Goal: Information Seeking & Learning: Understand process/instructions

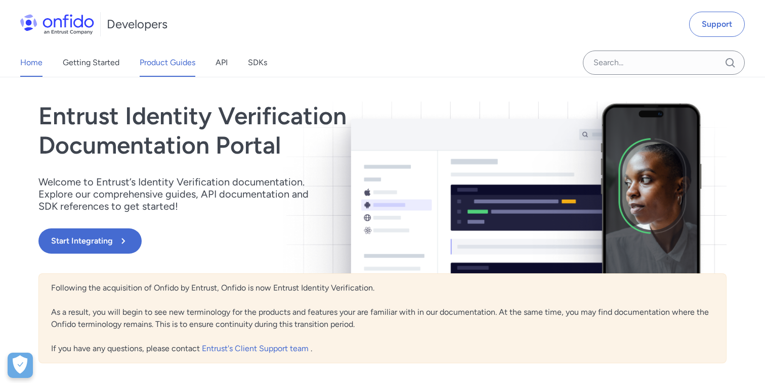
click at [182, 64] on link "Product Guides" at bounding box center [168, 63] width 56 height 28
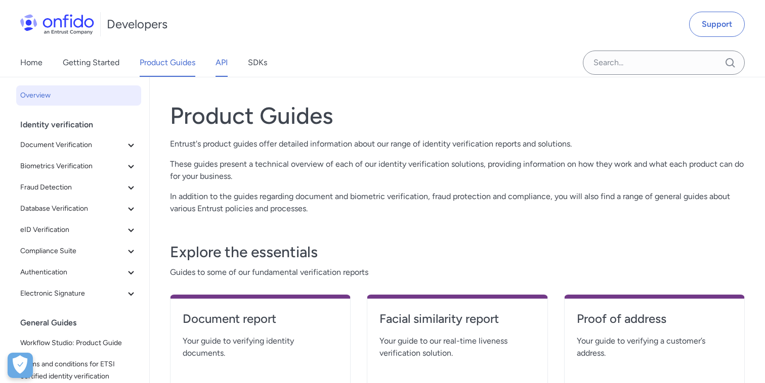
click at [225, 68] on link "API" at bounding box center [221, 63] width 12 height 28
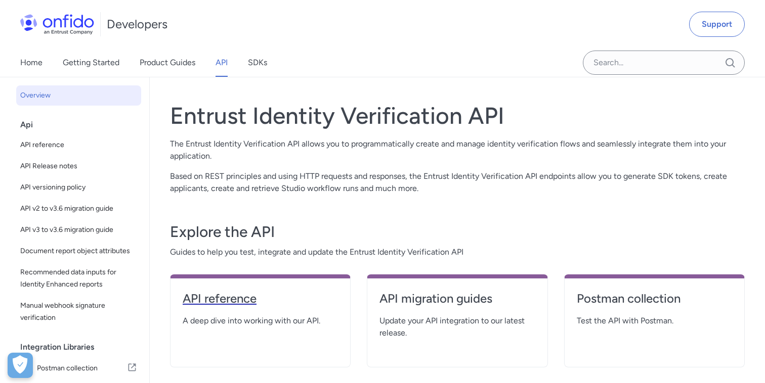
click at [229, 301] on h4 "API reference" at bounding box center [260, 299] width 155 height 16
select select "http"
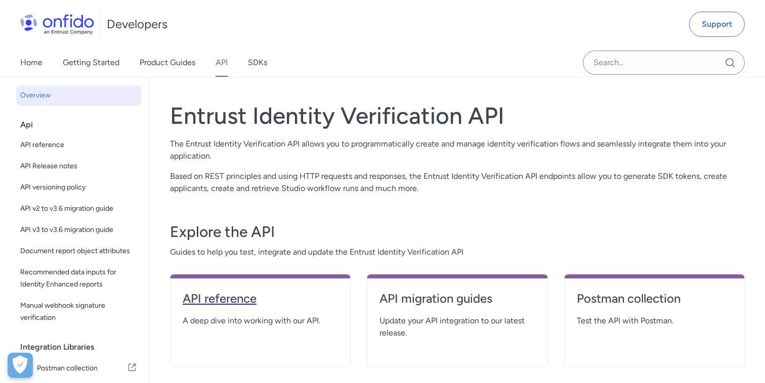
select select "http"
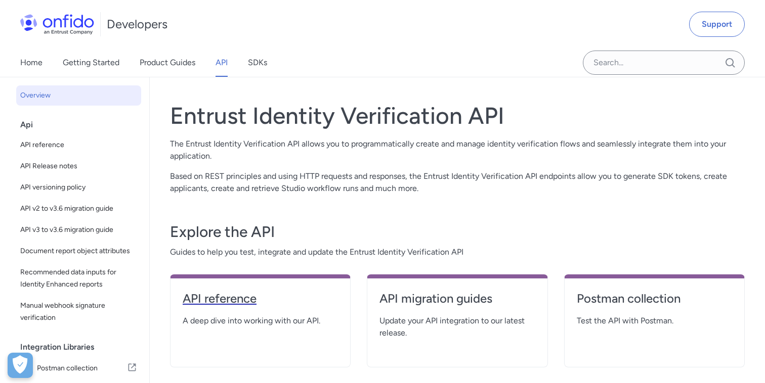
select select "http"
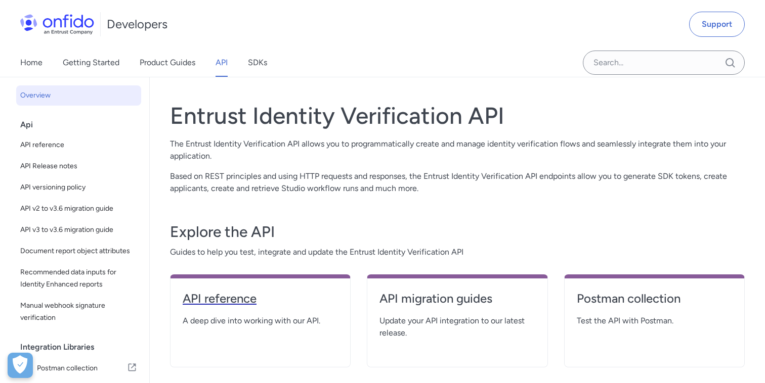
select select "http"
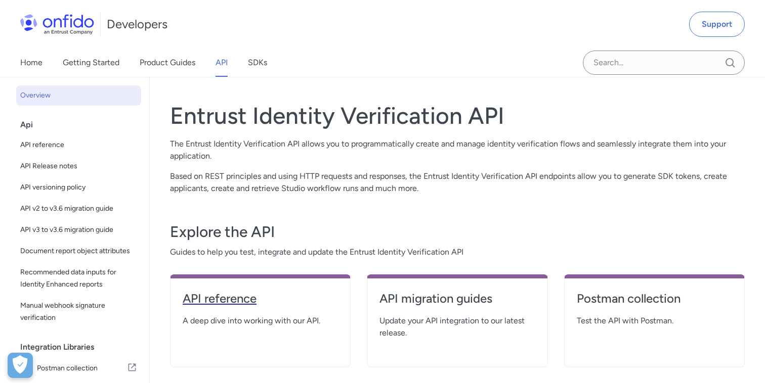
select select "http"
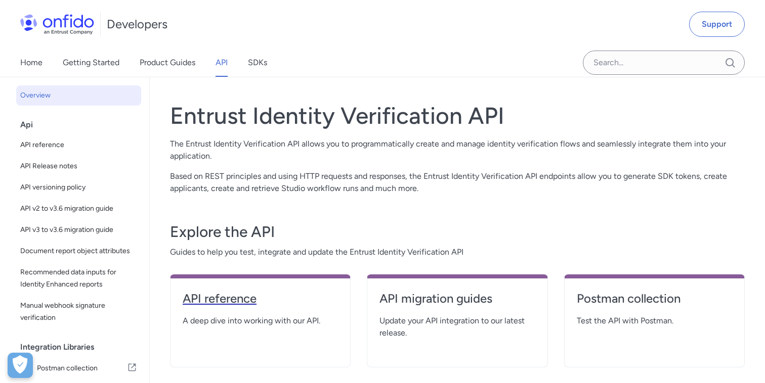
select select "http"
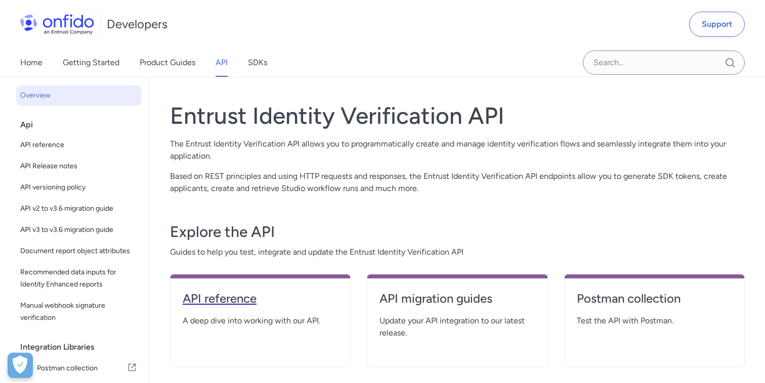
select select "http"
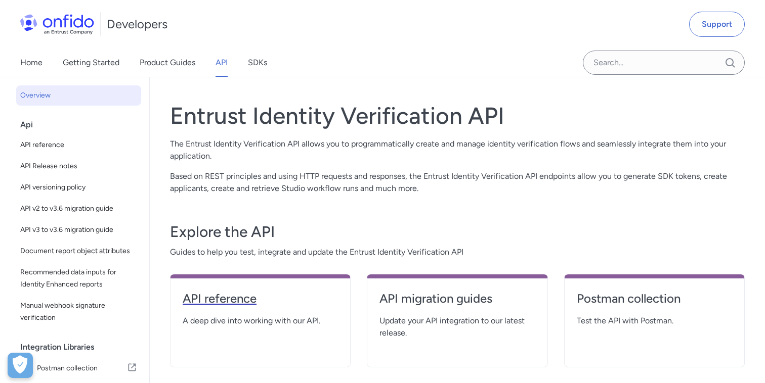
select select "http"
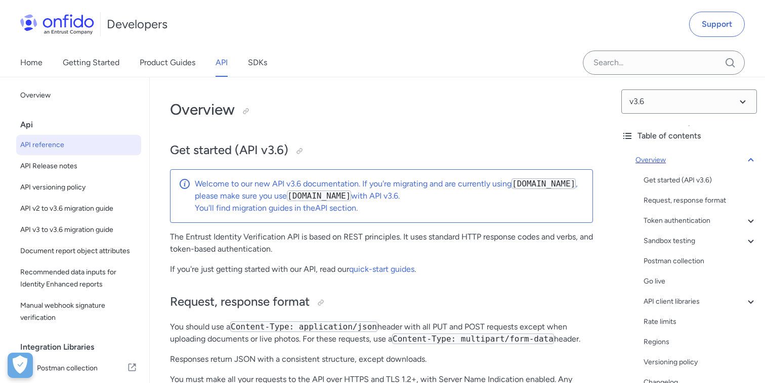
click at [750, 161] on icon at bounding box center [750, 160] width 12 height 12
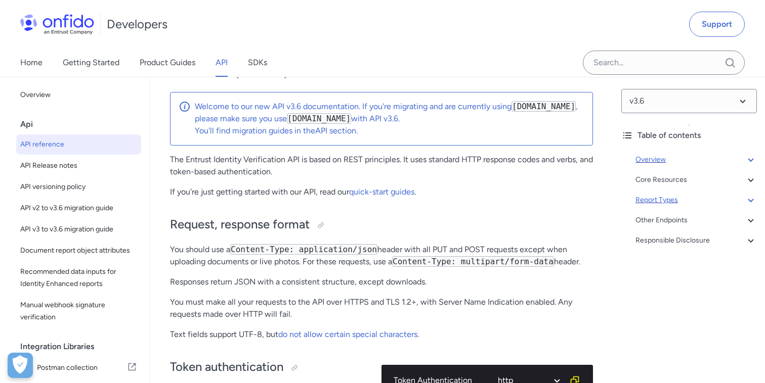
click at [749, 203] on icon at bounding box center [750, 200] width 12 height 12
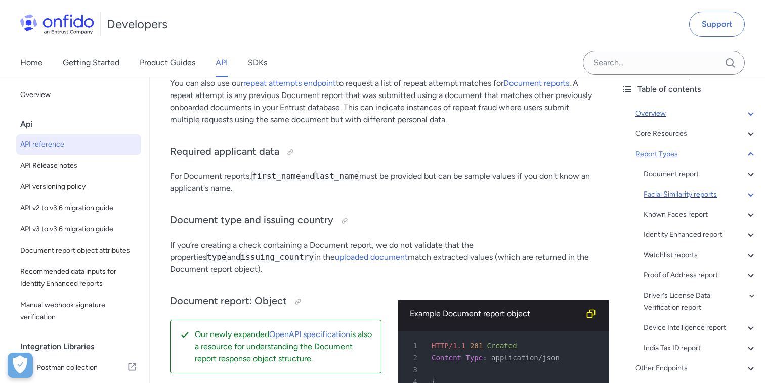
scroll to position [50, 0]
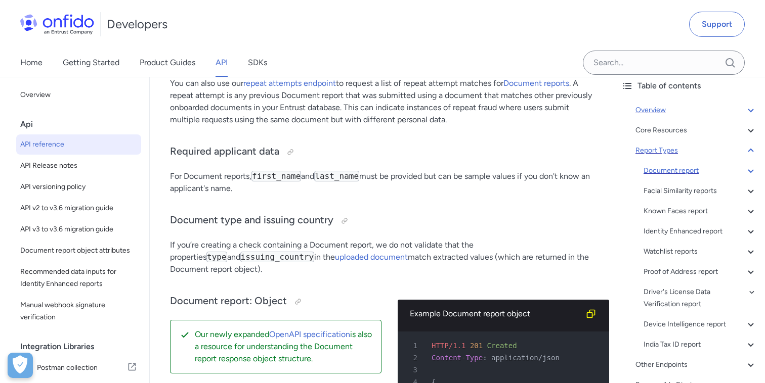
click at [676, 169] on div "Document report" at bounding box center [699, 171] width 113 height 12
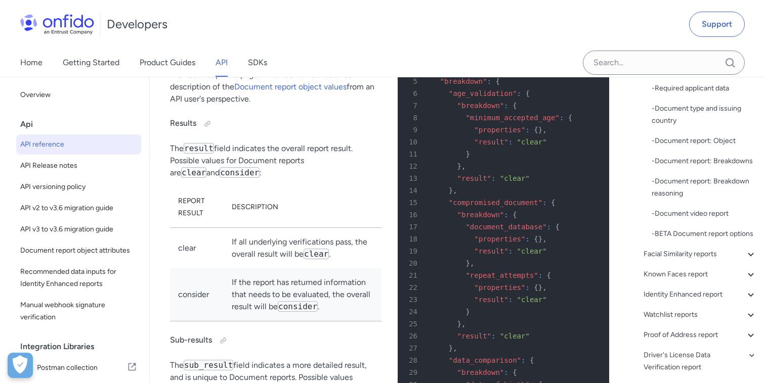
scroll to position [42219, 0]
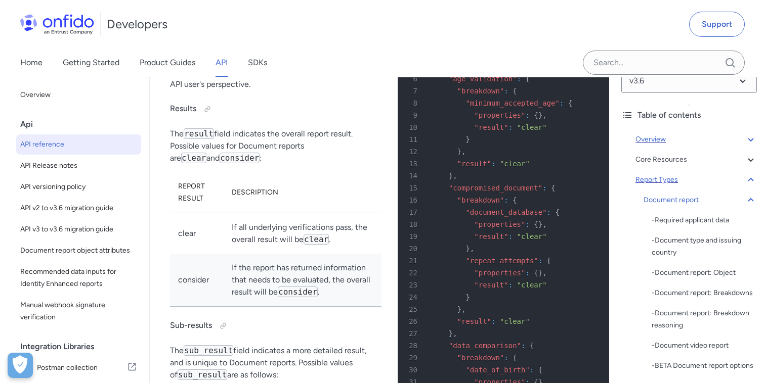
scroll to position [0, 0]
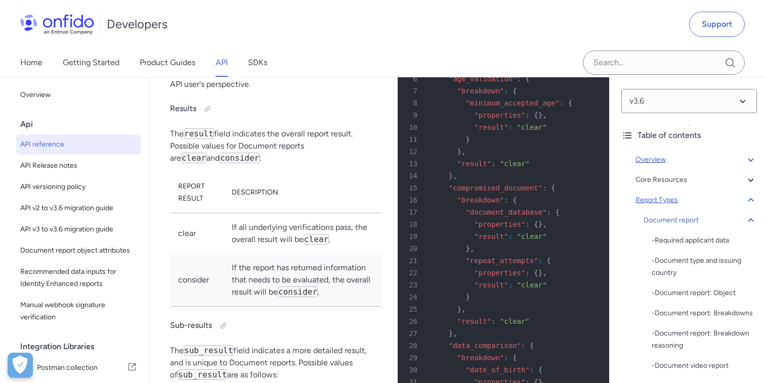
click at [752, 200] on icon at bounding box center [750, 200] width 6 height 4
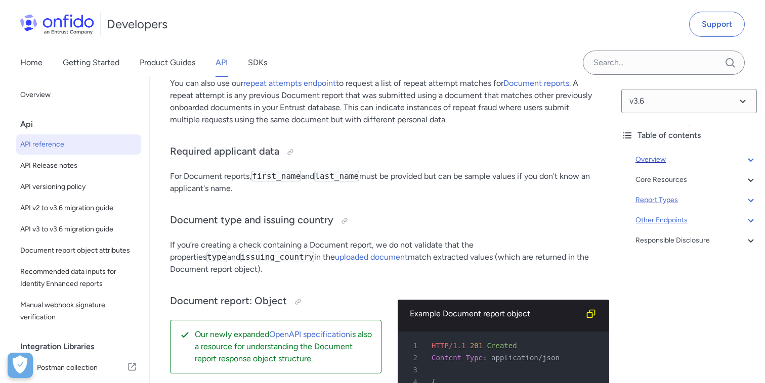
click at [748, 220] on icon at bounding box center [750, 221] width 6 height 4
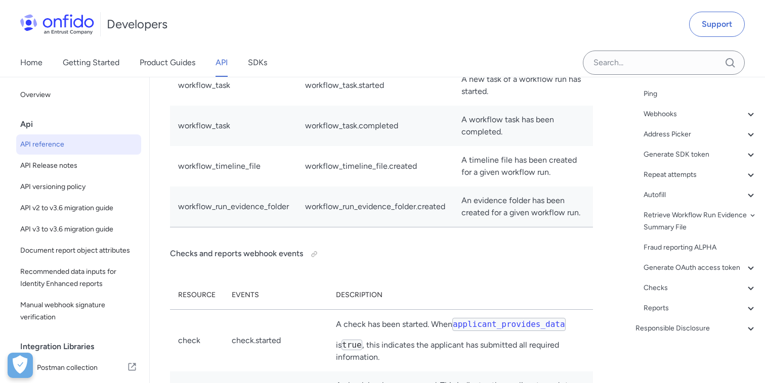
scroll to position [89915, 0]
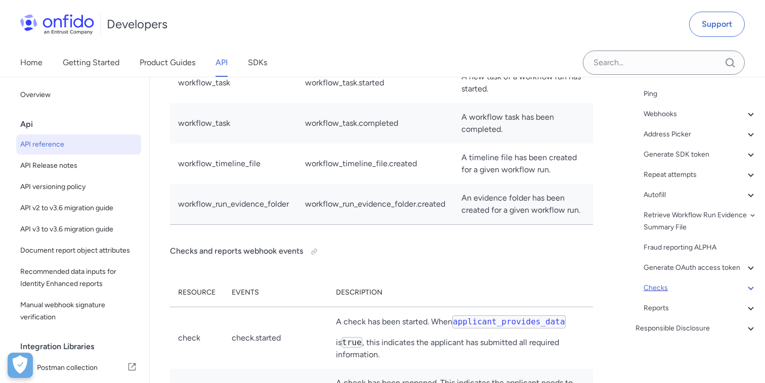
click at [658, 287] on div "Checks" at bounding box center [699, 288] width 113 height 12
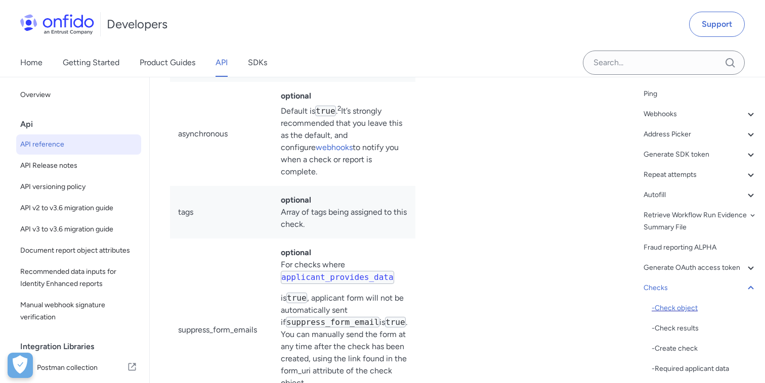
click at [661, 309] on div "- Check object" at bounding box center [703, 308] width 105 height 12
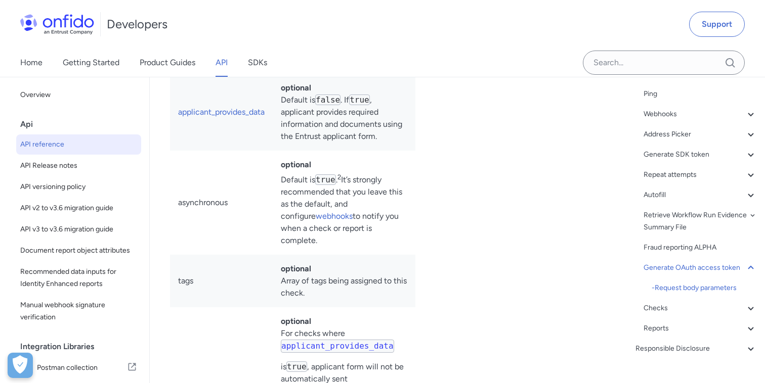
scroll to position [108140, 0]
click at [168, 66] on link "Product Guides" at bounding box center [168, 63] width 56 height 28
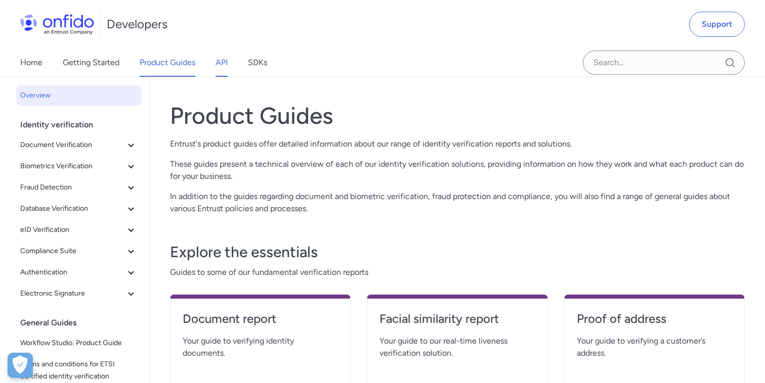
click at [218, 66] on link "API" at bounding box center [221, 63] width 12 height 28
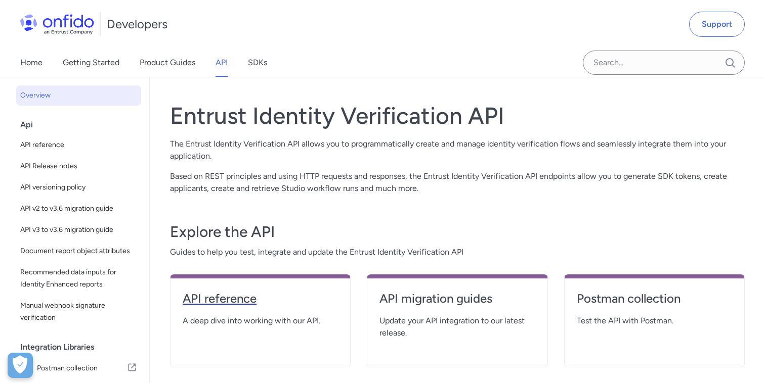
click at [249, 296] on h4 "API reference" at bounding box center [260, 299] width 155 height 16
select select "http"
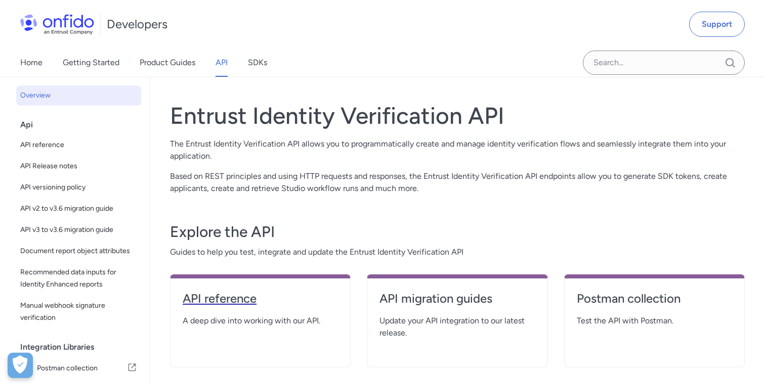
select select "http"
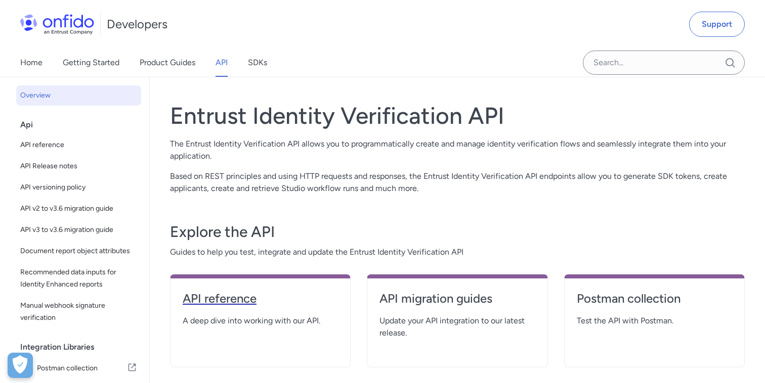
select select "http"
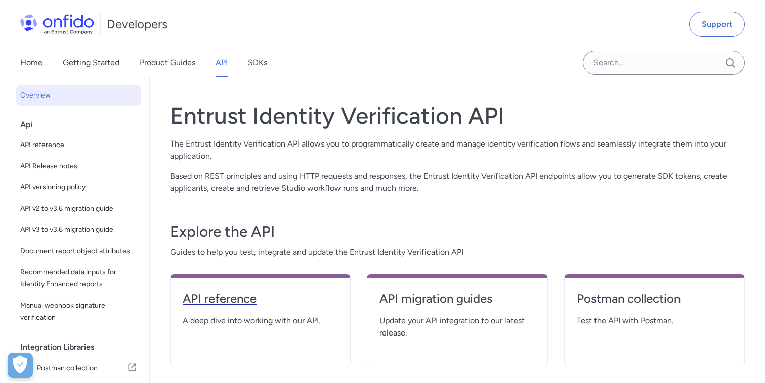
select select "http"
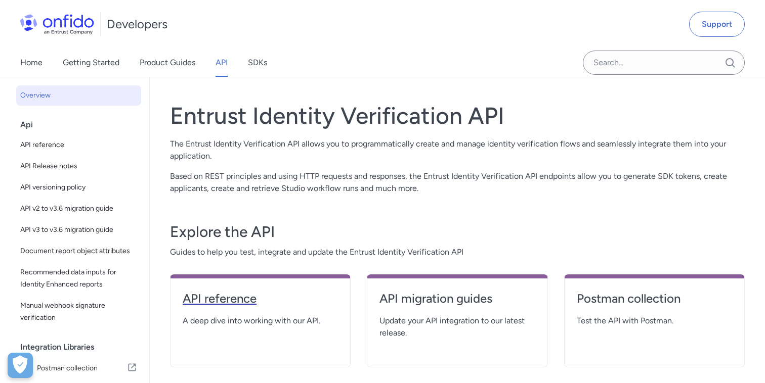
select select "http"
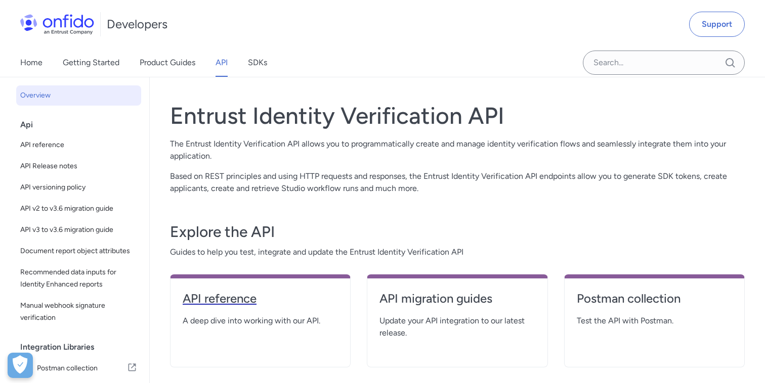
select select "http"
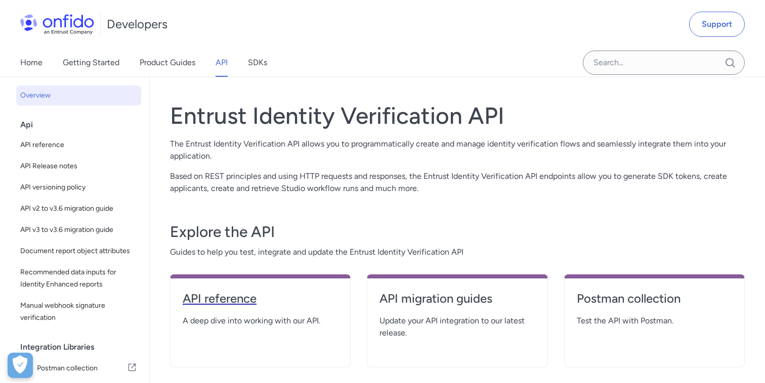
select select "http"
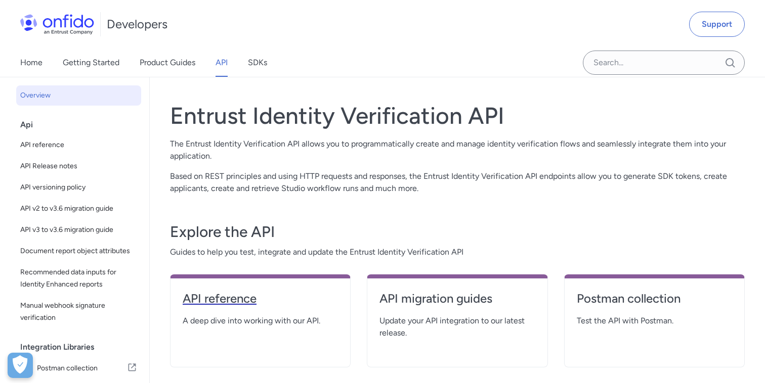
select select "http"
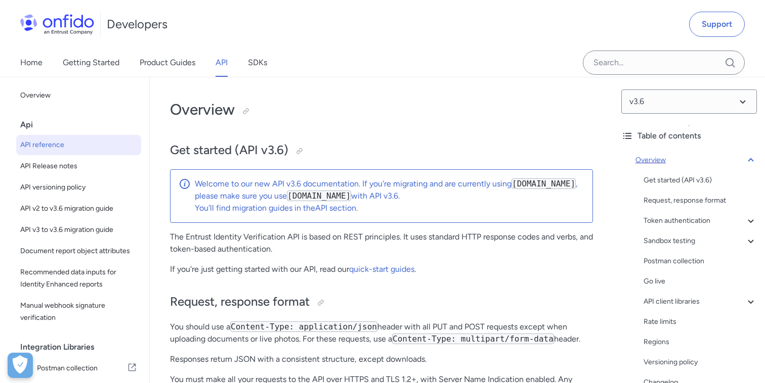
click at [754, 161] on icon at bounding box center [750, 160] width 12 height 12
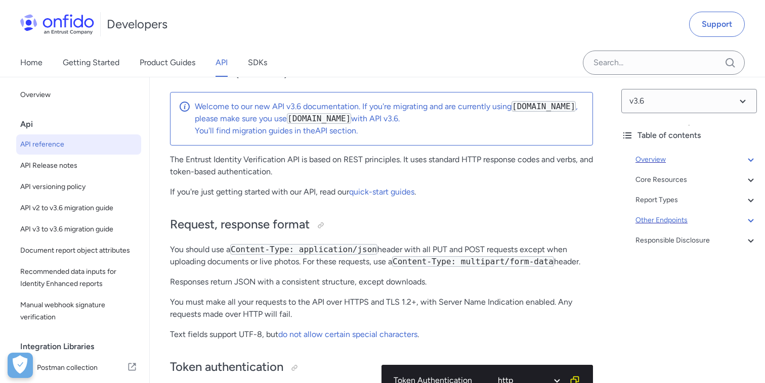
click at [744, 223] on icon at bounding box center [750, 220] width 12 height 12
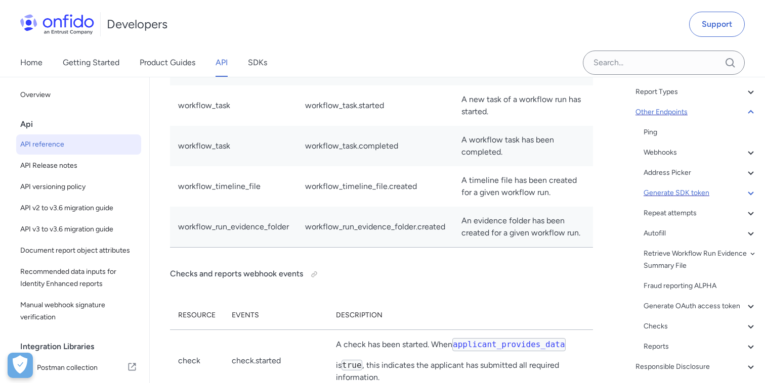
scroll to position [147, 0]
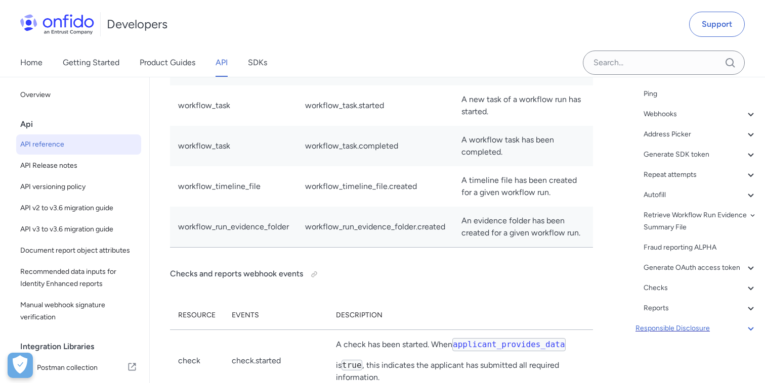
click at [684, 330] on div "Responsible Disclosure" at bounding box center [695, 329] width 121 height 12
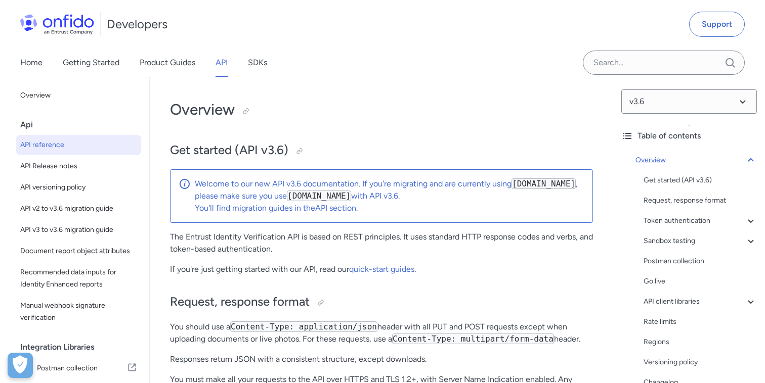
click at [747, 157] on icon at bounding box center [750, 160] width 12 height 12
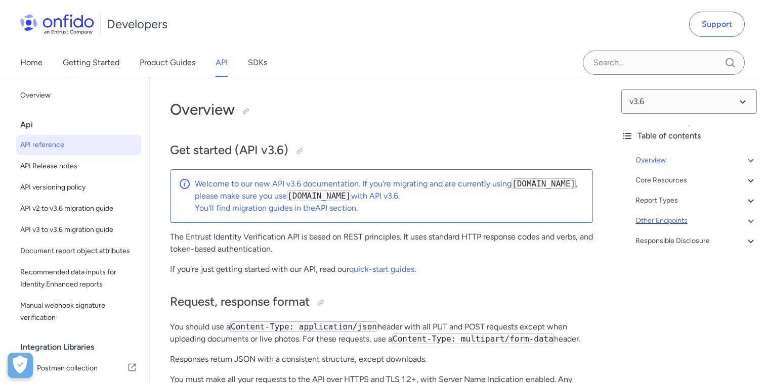
scroll to position [77, 0]
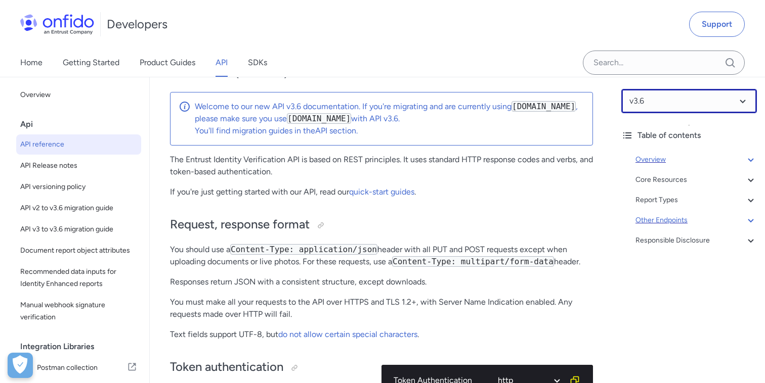
click at [740, 103] on select at bounding box center [689, 101] width 136 height 24
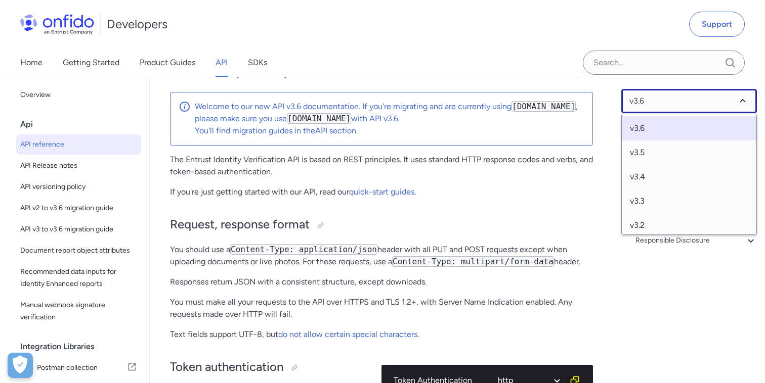
click at [740, 103] on select at bounding box center [689, 101] width 136 height 24
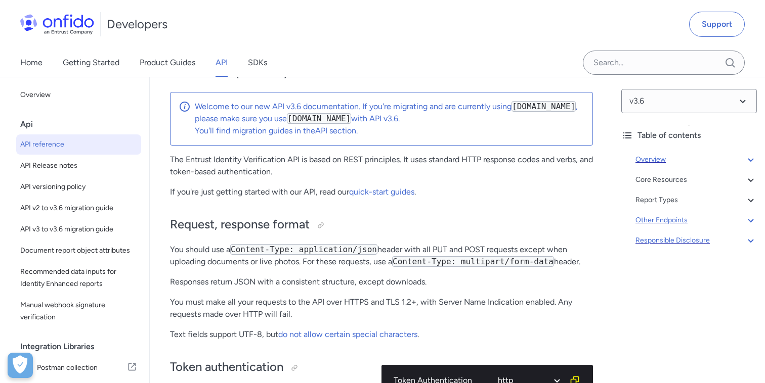
click at [688, 244] on div "Responsible Disclosure" at bounding box center [695, 241] width 121 height 12
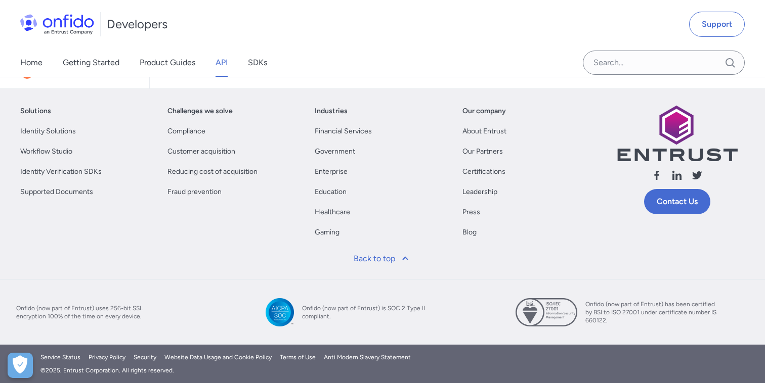
click at [644, 63] on input "Onfido search input field" at bounding box center [664, 63] width 162 height 24
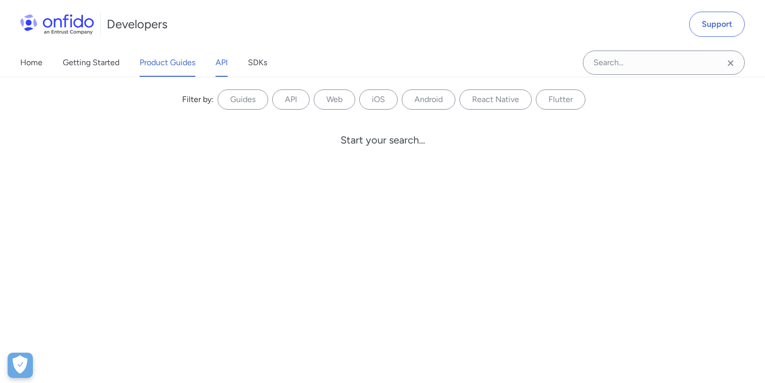
click at [169, 60] on link "Product Guides" at bounding box center [168, 63] width 56 height 28
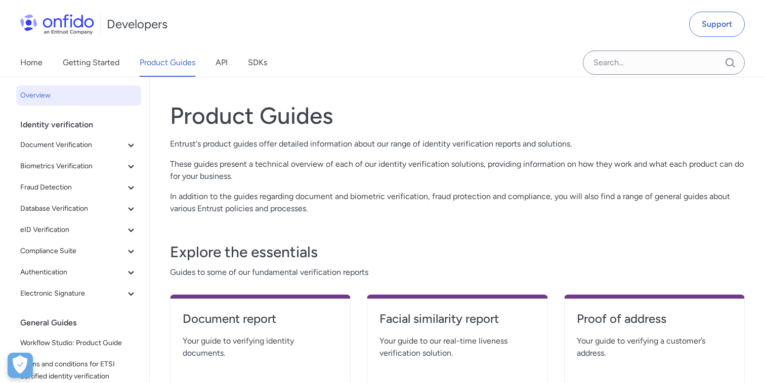
click at [212, 65] on div "Home Getting Started Product Guides API SDKs" at bounding box center [153, 63] width 307 height 28
click at [218, 64] on link "API" at bounding box center [221, 63] width 12 height 28
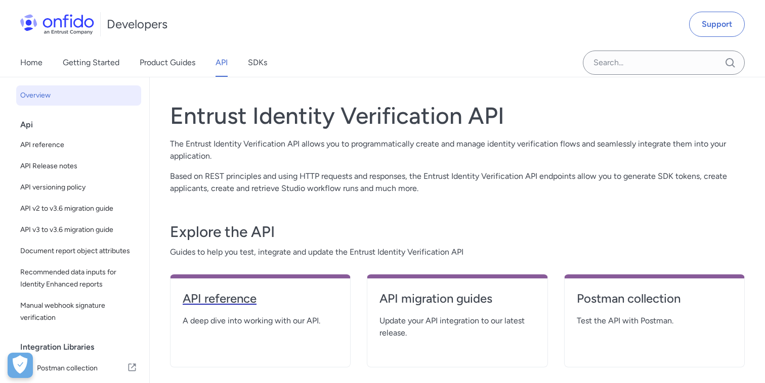
click at [240, 302] on h4 "API reference" at bounding box center [260, 299] width 155 height 16
select select "http"
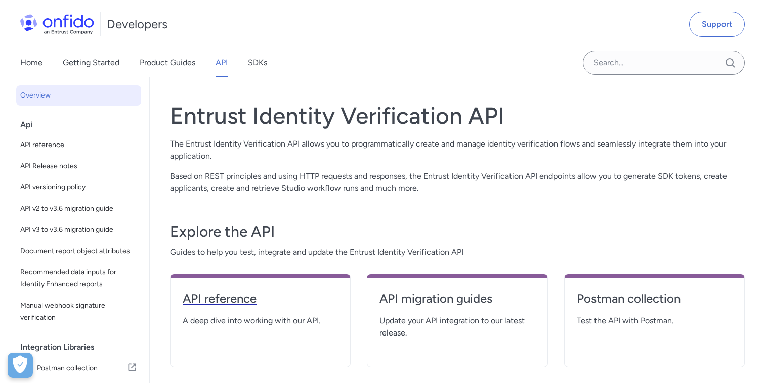
select select "http"
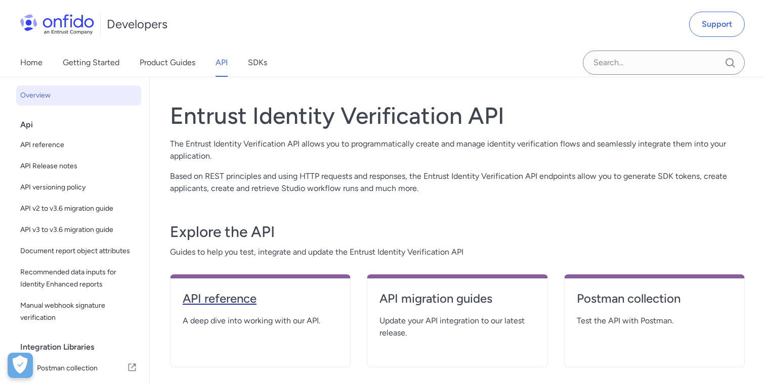
select select "http"
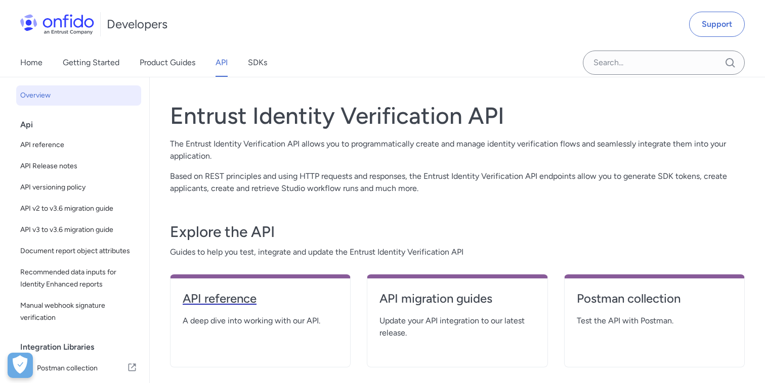
select select "http"
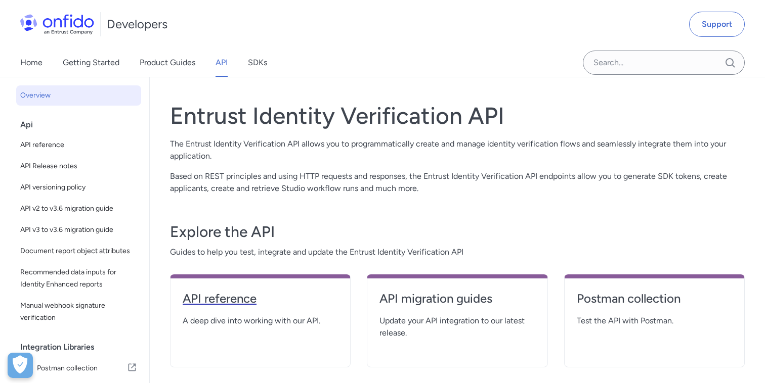
select select "http"
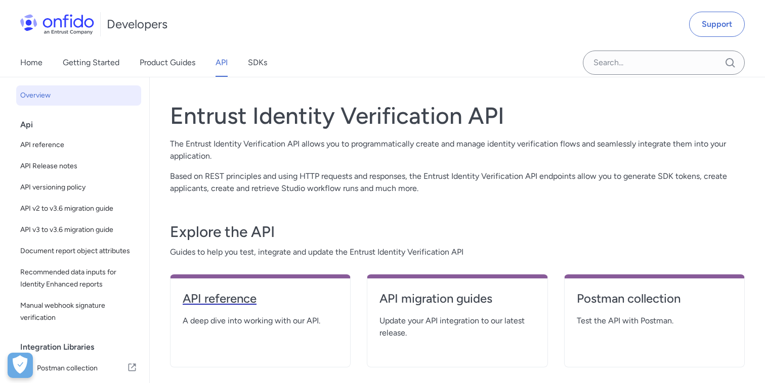
select select "http"
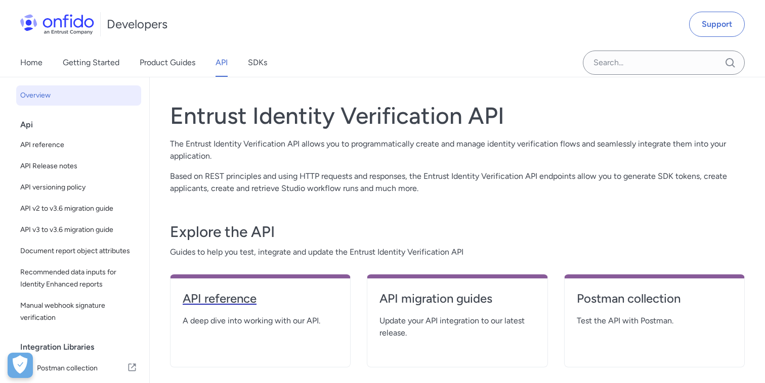
select select "http"
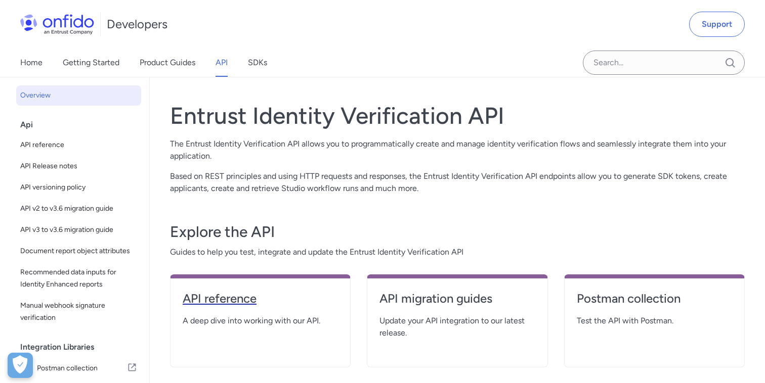
select select "http"
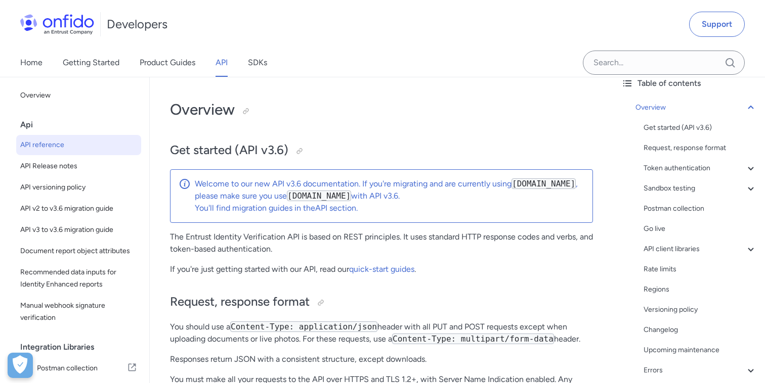
scroll to position [48, 0]
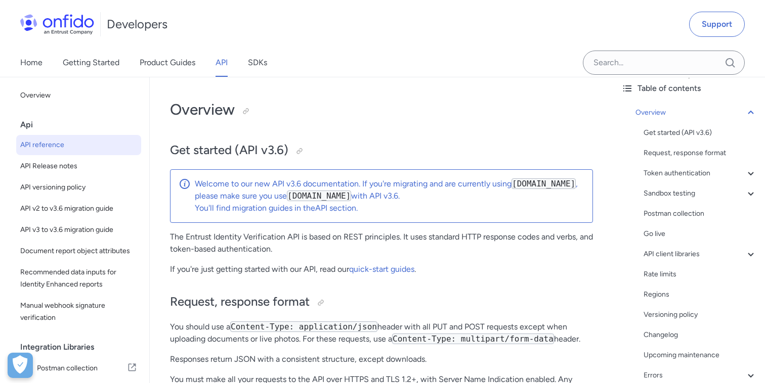
click at [680, 167] on div "Get started (API v3.6) Request, response format Token authentication - OAuth ac…" at bounding box center [699, 254] width 113 height 255
click at [679, 170] on div "Token authentication" at bounding box center [699, 173] width 113 height 12
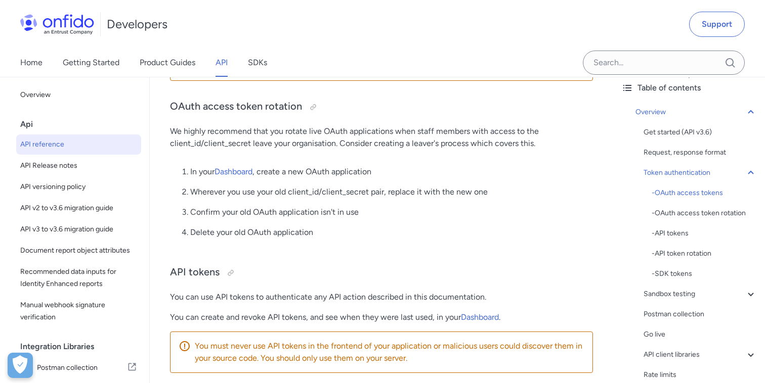
scroll to position [675, 0]
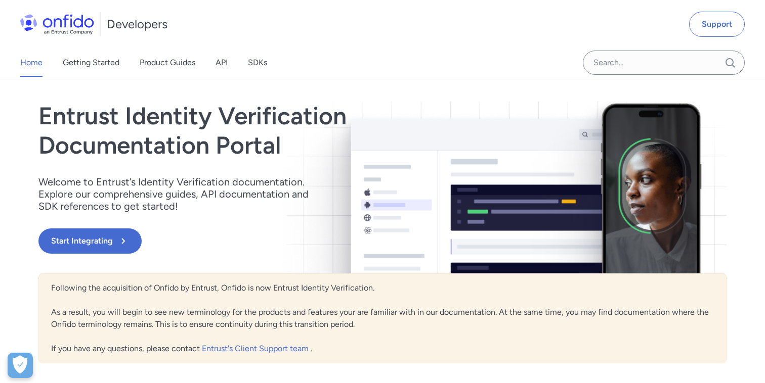
click at [300, 112] on h1 "Entrust Identity Verification Documentation Portal" at bounding box center [278, 131] width 481 height 58
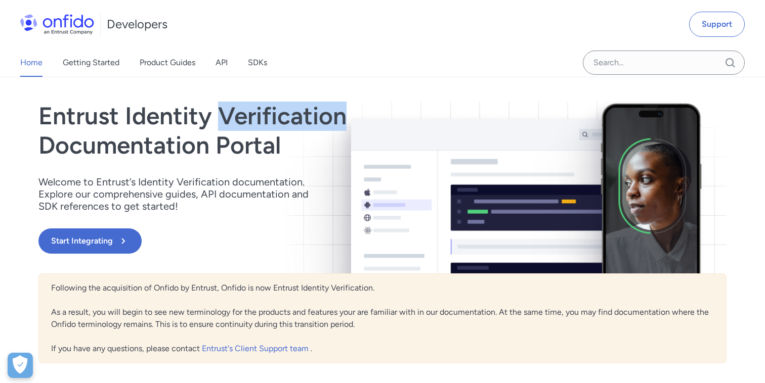
click at [300, 112] on h1 "Entrust Identity Verification Documentation Portal" at bounding box center [278, 131] width 481 height 58
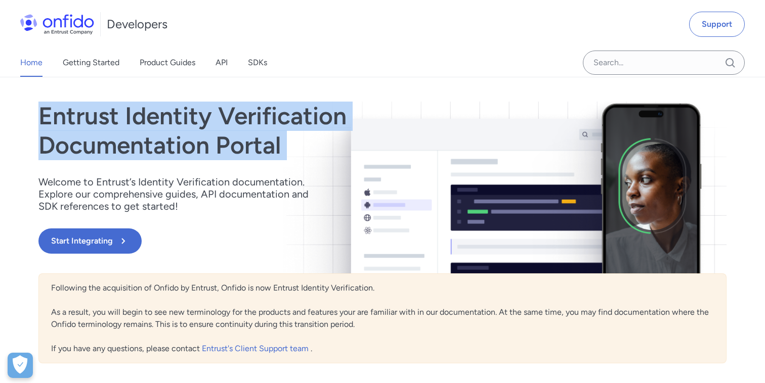
click at [300, 112] on h1 "Entrust Identity Verification Documentation Portal" at bounding box center [278, 131] width 481 height 58
click at [251, 117] on h1 "Entrust Identity Verification Documentation Portal" at bounding box center [278, 131] width 481 height 58
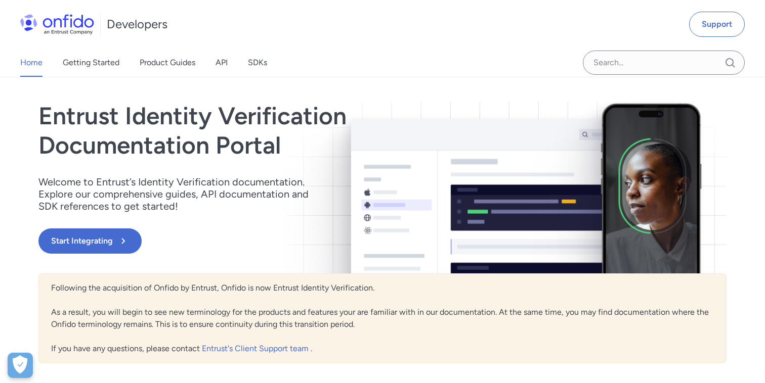
click at [251, 117] on h1 "Entrust Identity Verification Documentation Portal" at bounding box center [278, 131] width 481 height 58
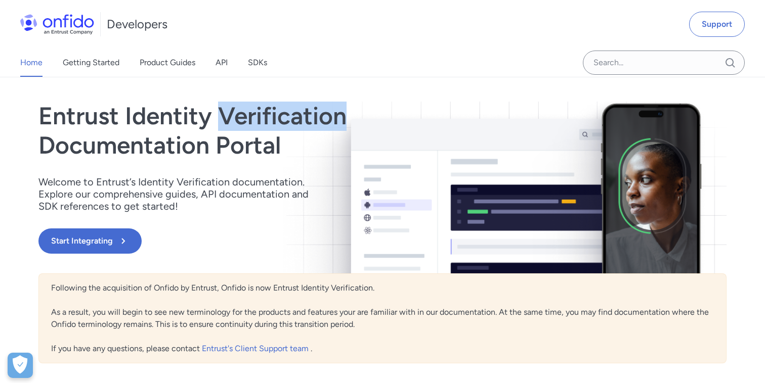
click at [251, 117] on h1 "Entrust Identity Verification Documentation Portal" at bounding box center [278, 131] width 481 height 58
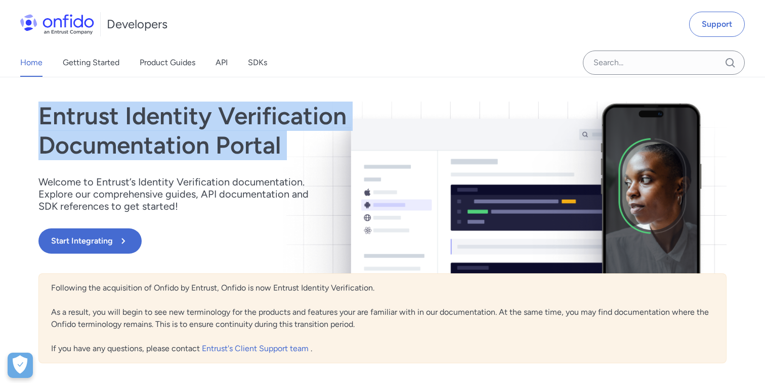
click at [251, 117] on h1 "Entrust Identity Verification Documentation Portal" at bounding box center [278, 131] width 481 height 58
click at [268, 148] on h1 "Entrust Identity Verification Documentation Portal" at bounding box center [278, 131] width 481 height 58
